Goal: Transaction & Acquisition: Purchase product/service

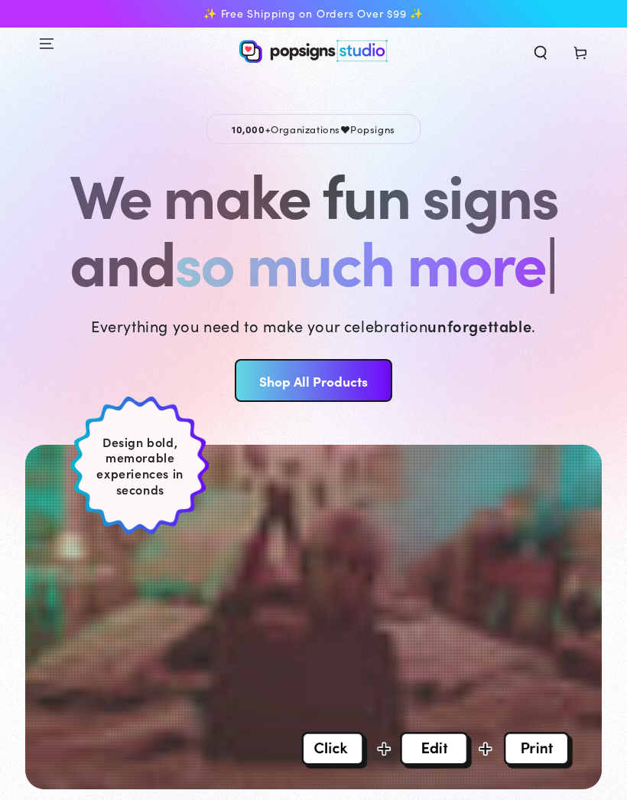
scroll to position [0, 31]
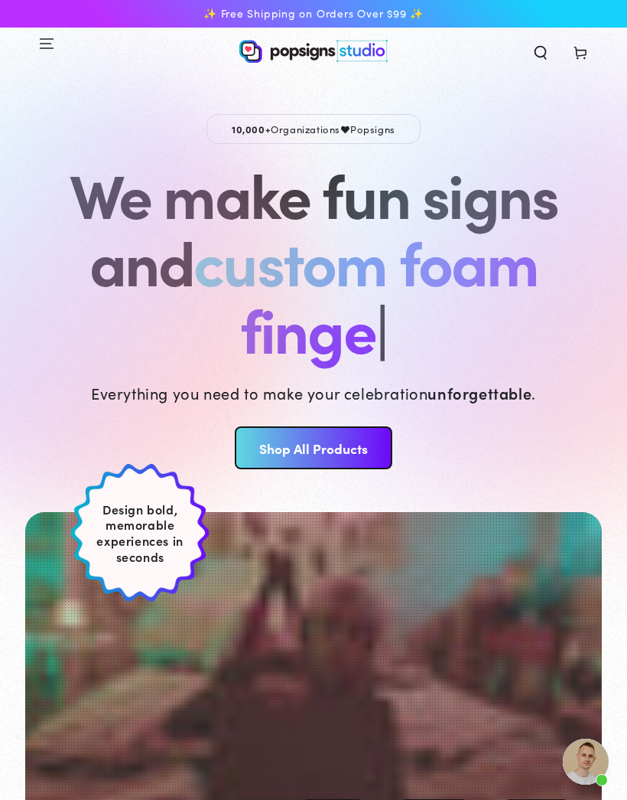
click at [541, 63] on span "Search our site" at bounding box center [541, 51] width 40 height 34
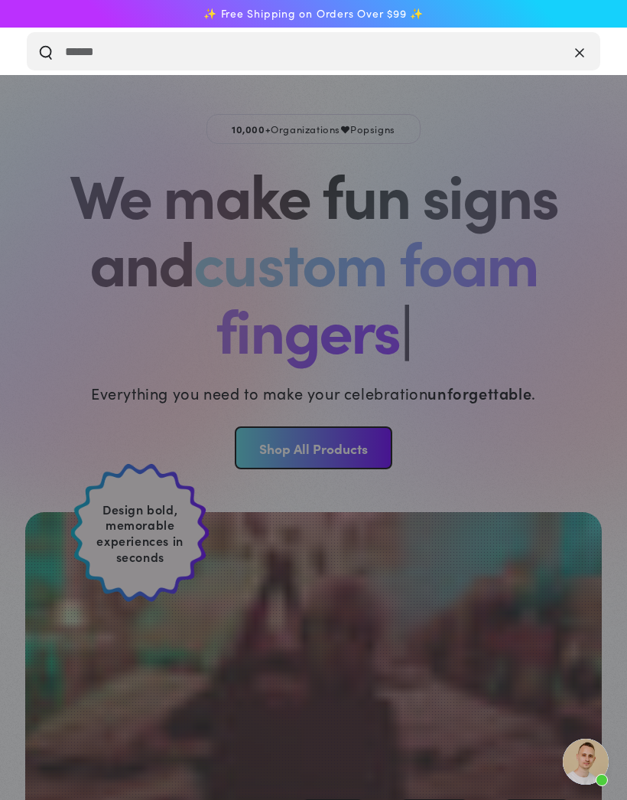
click at [559, 53] on button "Clear" at bounding box center [548, 51] width 22 height 18
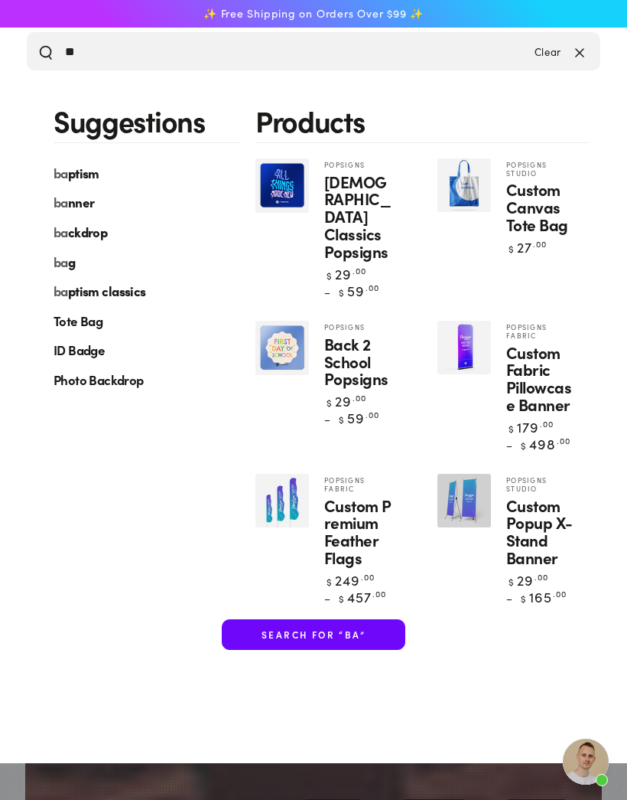
type input "**"
click at [108, 166] on link "ba ptism" at bounding box center [139, 173] width 202 height 30
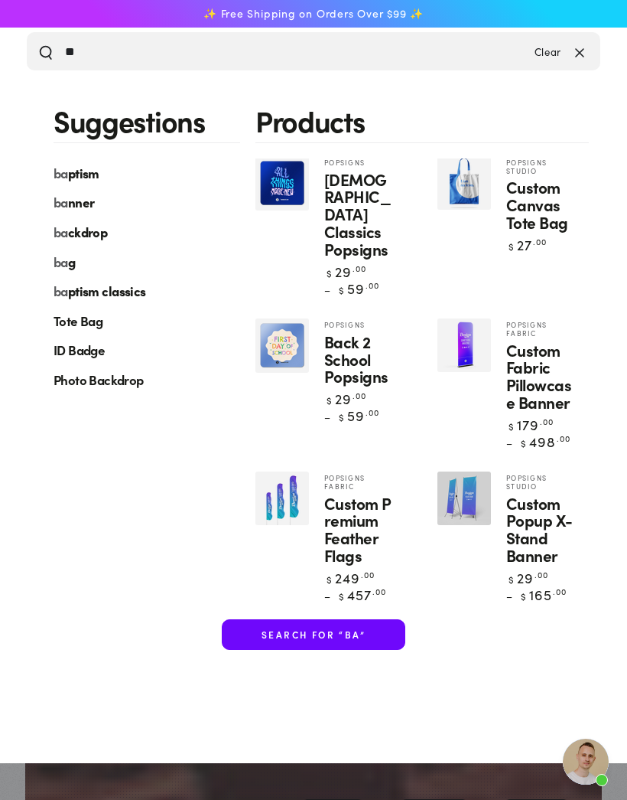
scroll to position [2, 0]
click at [76, 160] on div "ba ptism" at bounding box center [77, 173] width 46 height 30
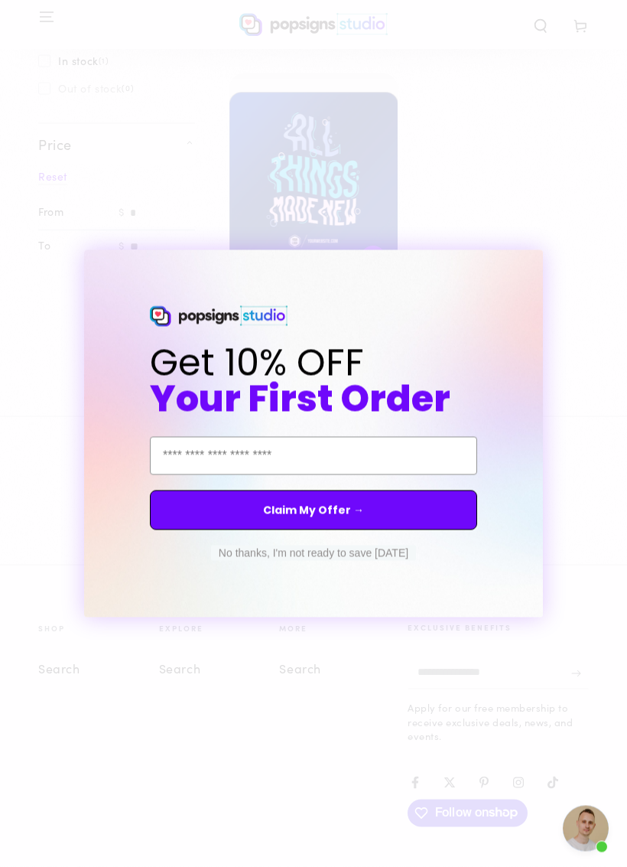
scroll to position [288, 0]
type input "**********"
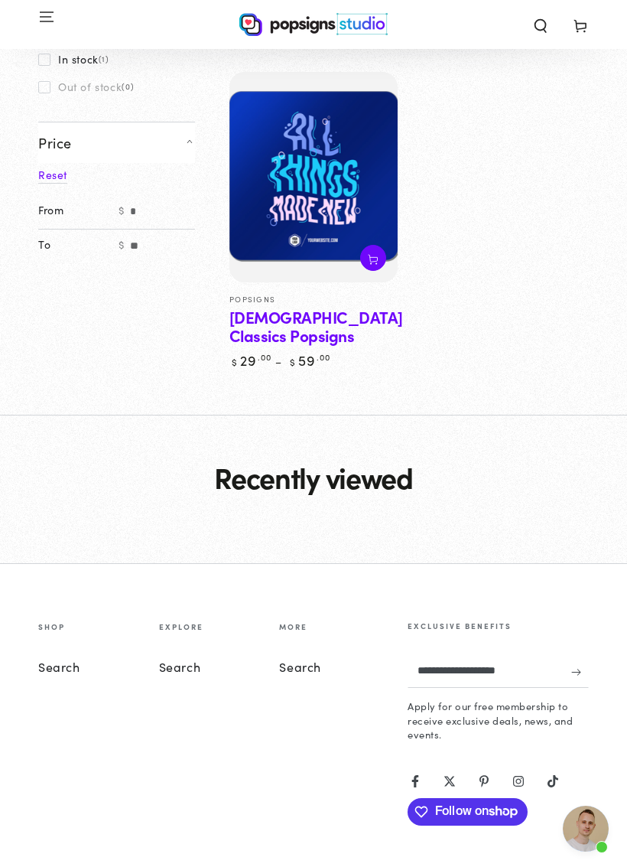
click at [564, 246] on div "**********" at bounding box center [313, 433] width 627 height 867
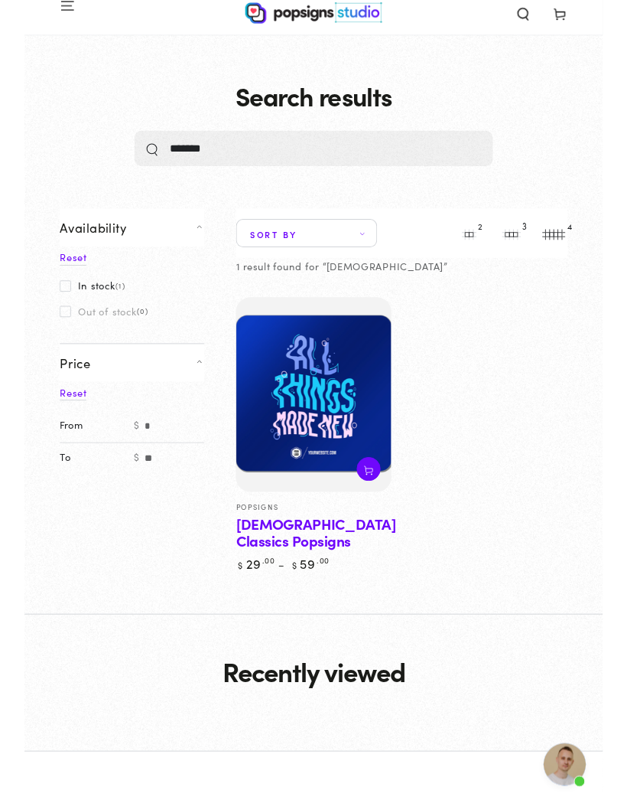
scroll to position [37, 0]
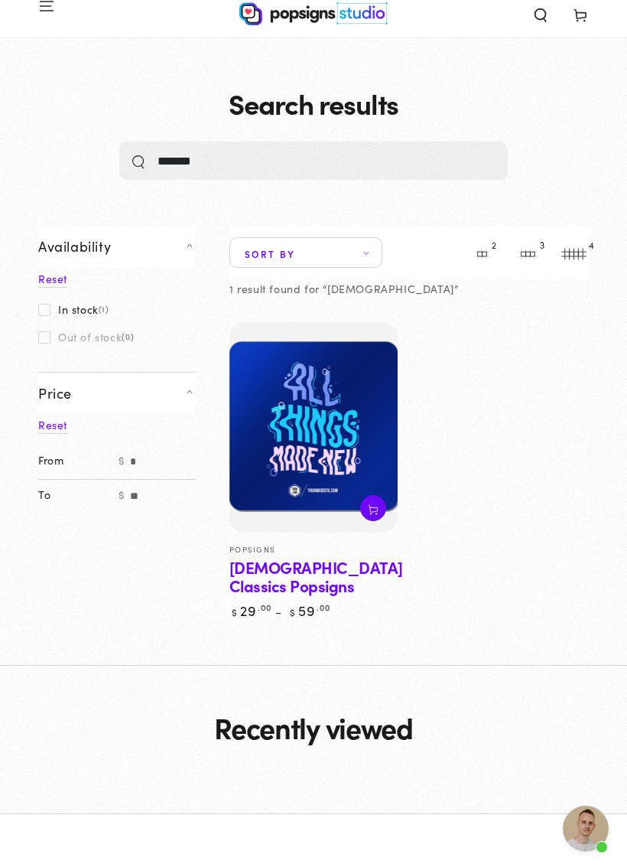
click at [386, 411] on img at bounding box center [314, 427] width 168 height 210
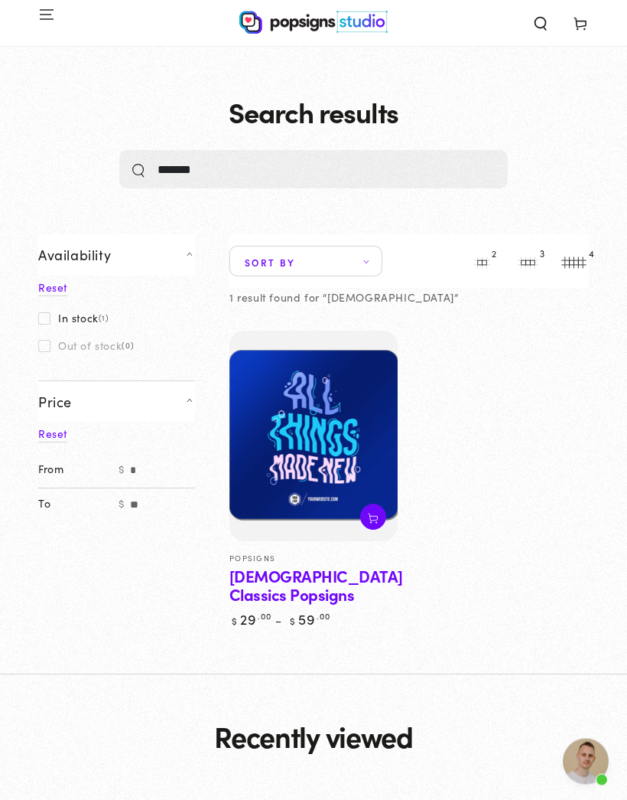
scroll to position [0, 0]
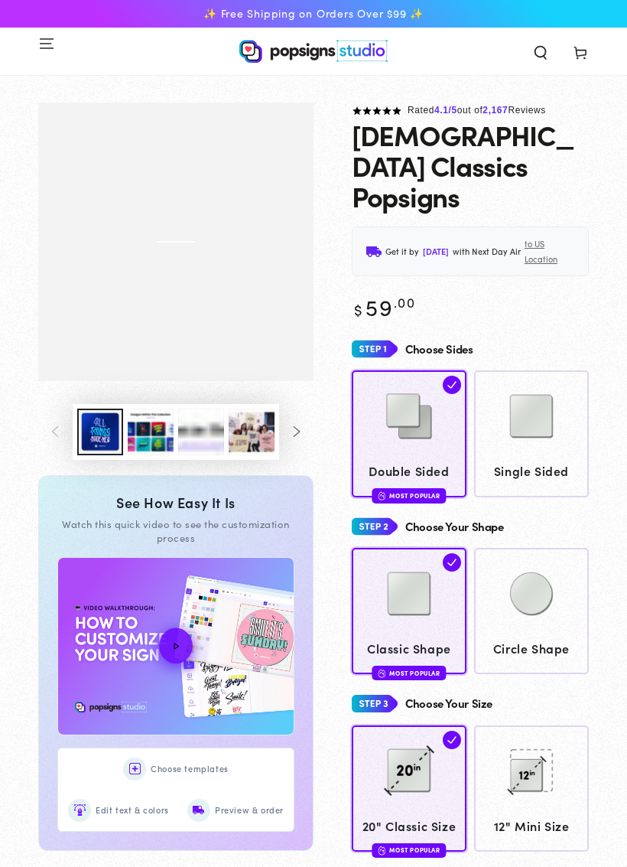
scroll to position [24, 0]
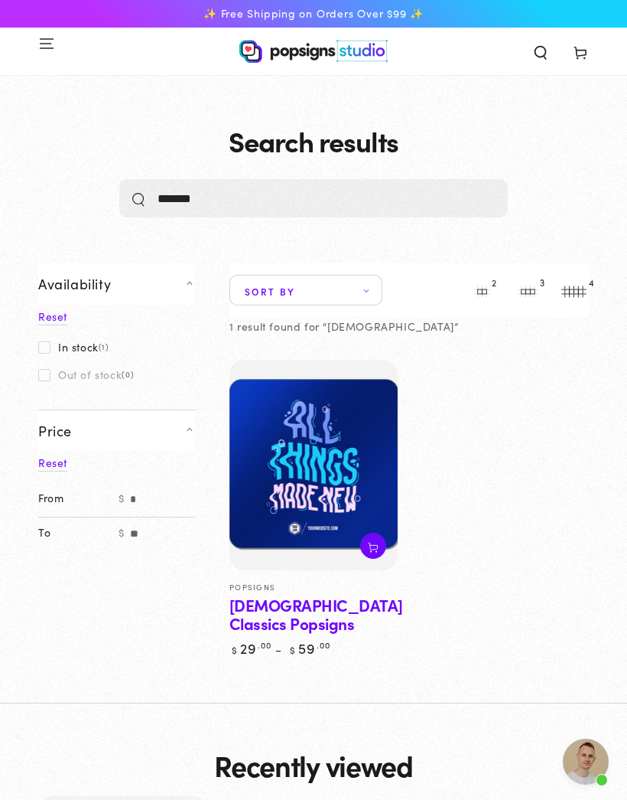
click at [381, 285] on span "Sort by" at bounding box center [306, 290] width 153 height 31
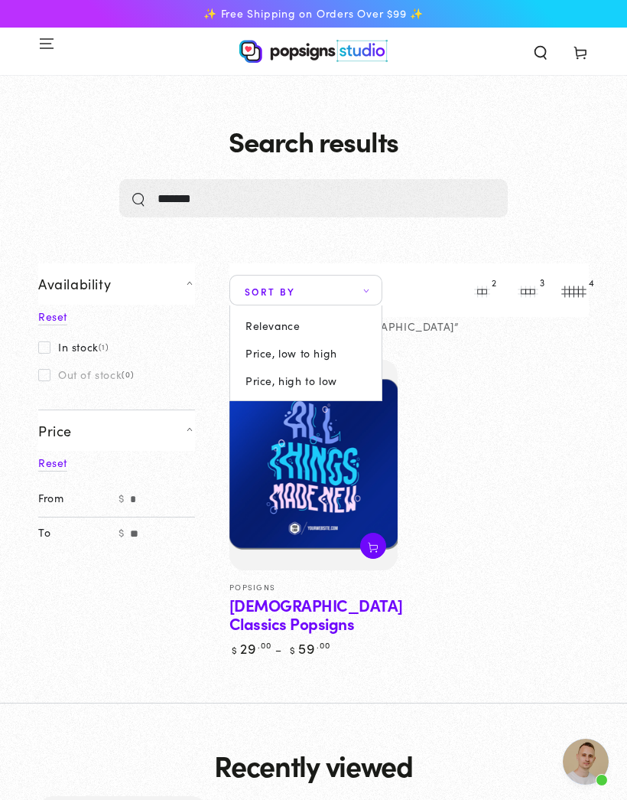
click at [383, 295] on summary "Sort by" at bounding box center [306, 290] width 153 height 31
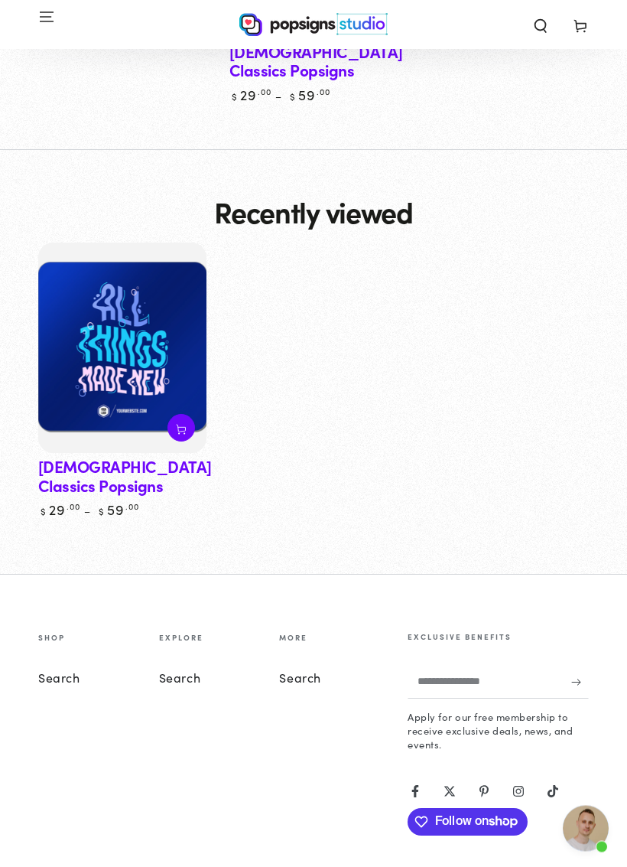
scroll to position [568, 0]
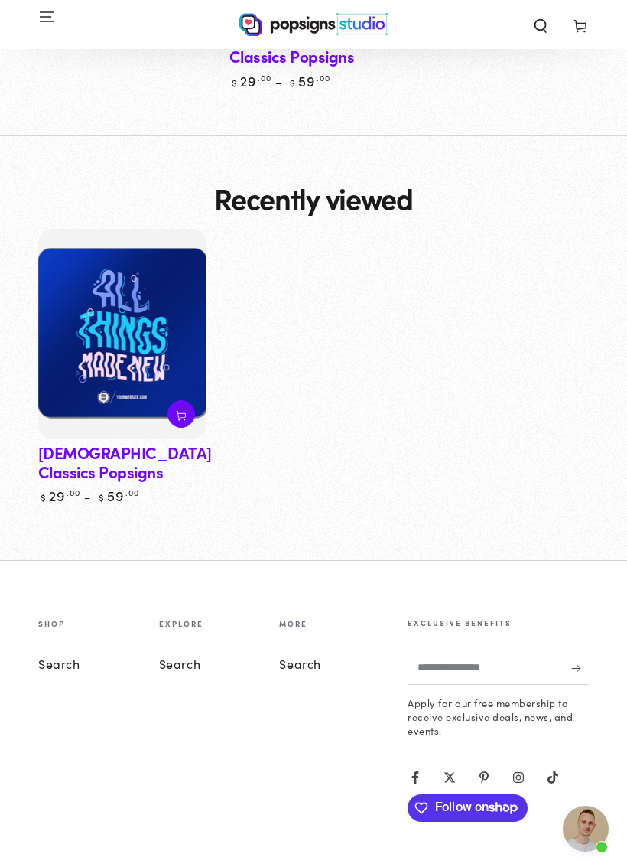
click at [124, 379] on img at bounding box center [122, 334] width 168 height 210
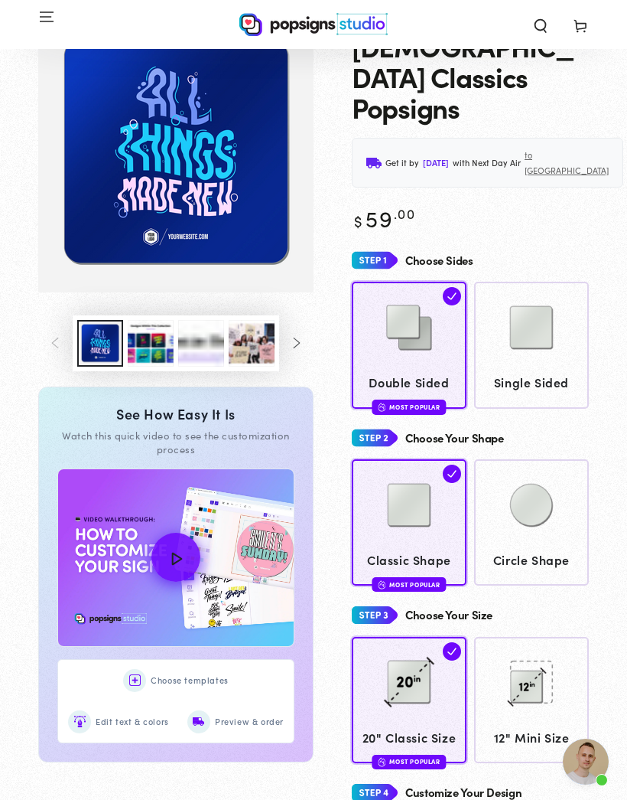
scroll to position [89, 0]
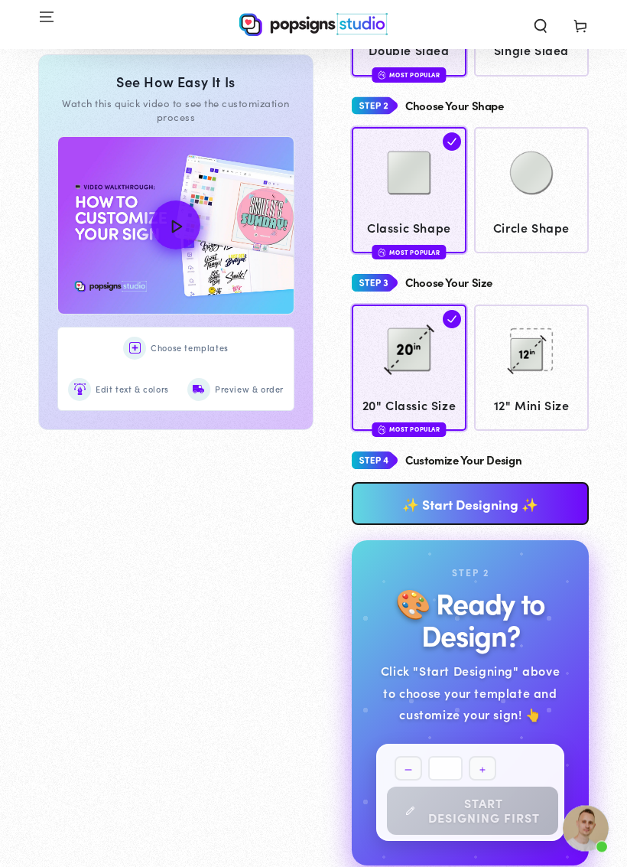
click at [546, 483] on link "✨ Start Designing ✨" at bounding box center [470, 504] width 237 height 43
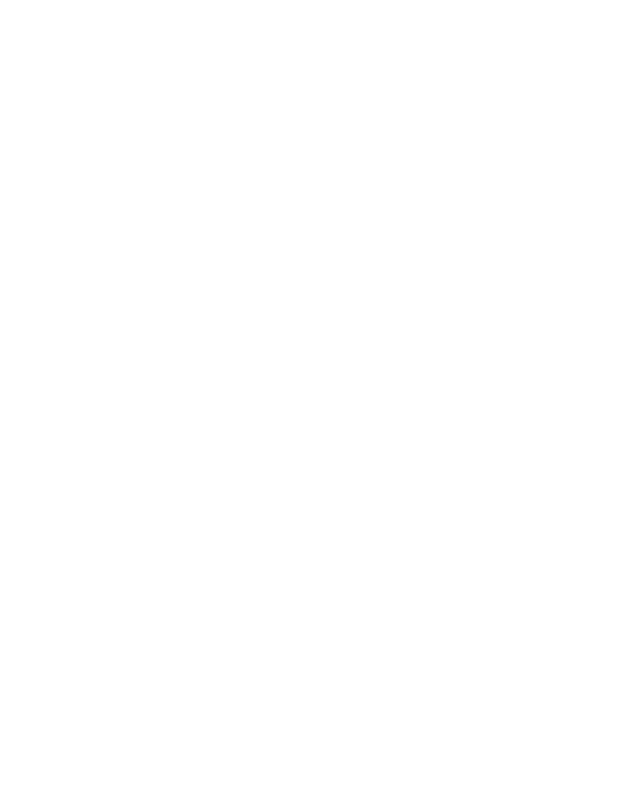
scroll to position [76, 0]
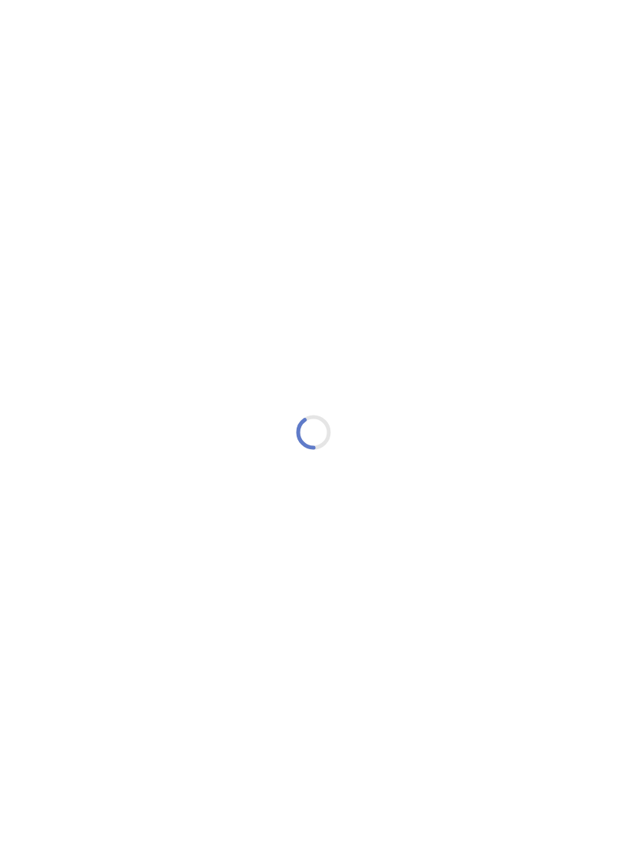
type textarea "An ancient tree with a door leading to a magical world"
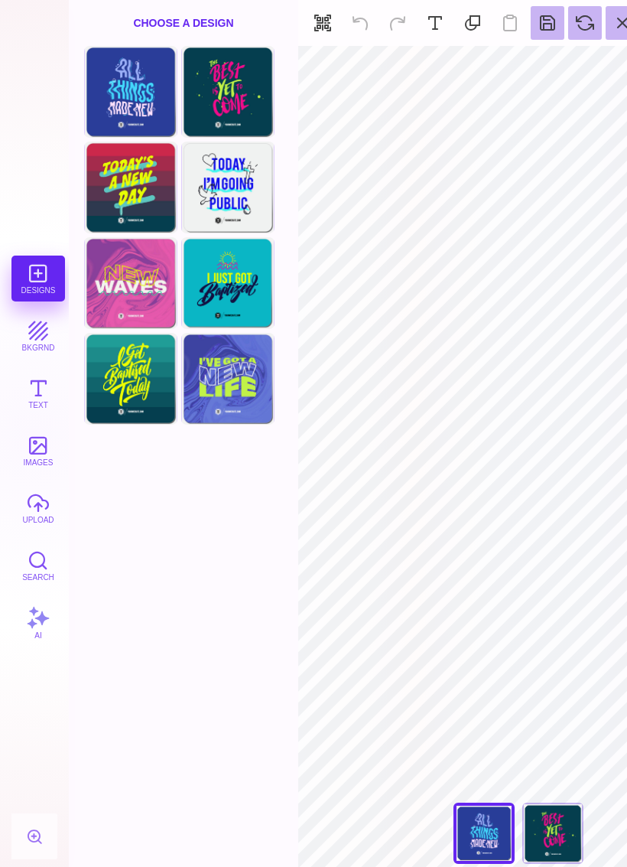
click at [110, 99] on div "Choose Design" at bounding box center [131, 90] width 90 height 87
type input "***"
click at [223, 283] on div "Choose Design" at bounding box center [229, 282] width 90 height 87
type input "#F2E205"
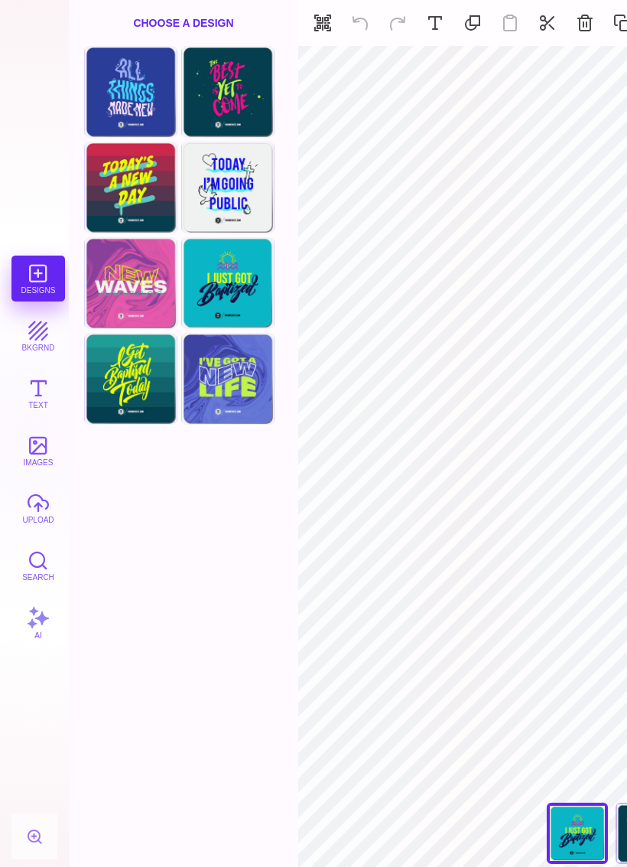
click at [118, 96] on div "Choose Design" at bounding box center [131, 90] width 90 height 87
type input "****"
type input "#283D98"
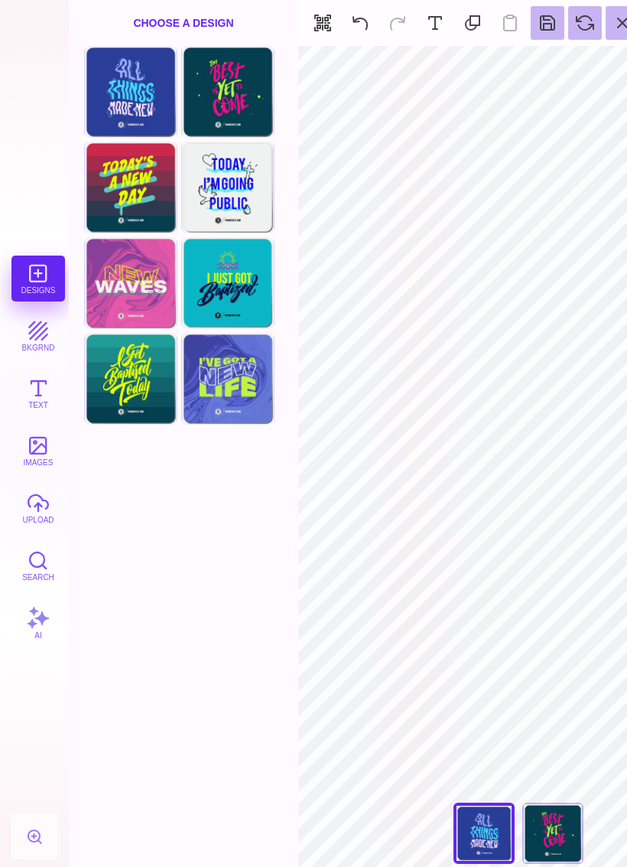
click at [600, 19] on button at bounding box center [585, 23] width 34 height 34
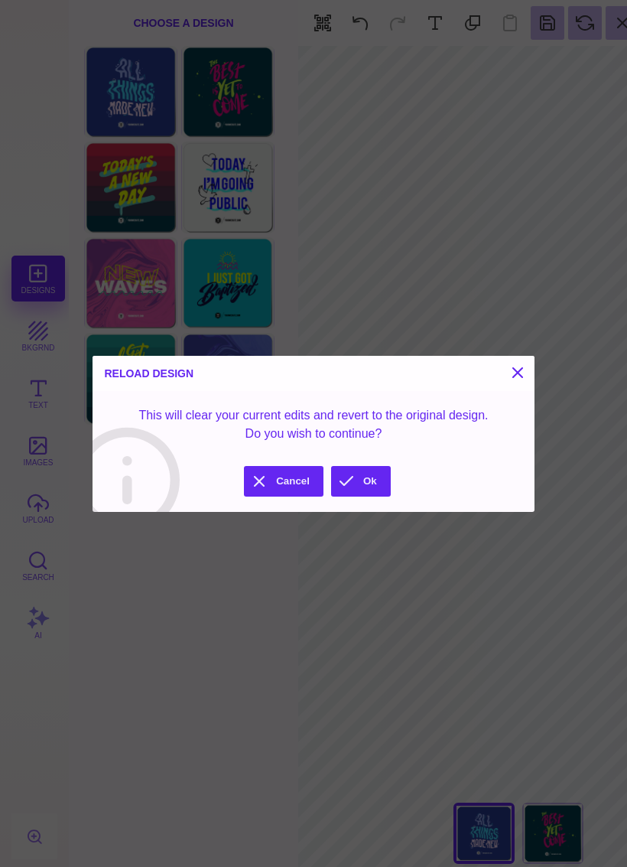
click at [509, 368] on button at bounding box center [518, 372] width 18 height 18
